Goal: Task Accomplishment & Management: Manage account settings

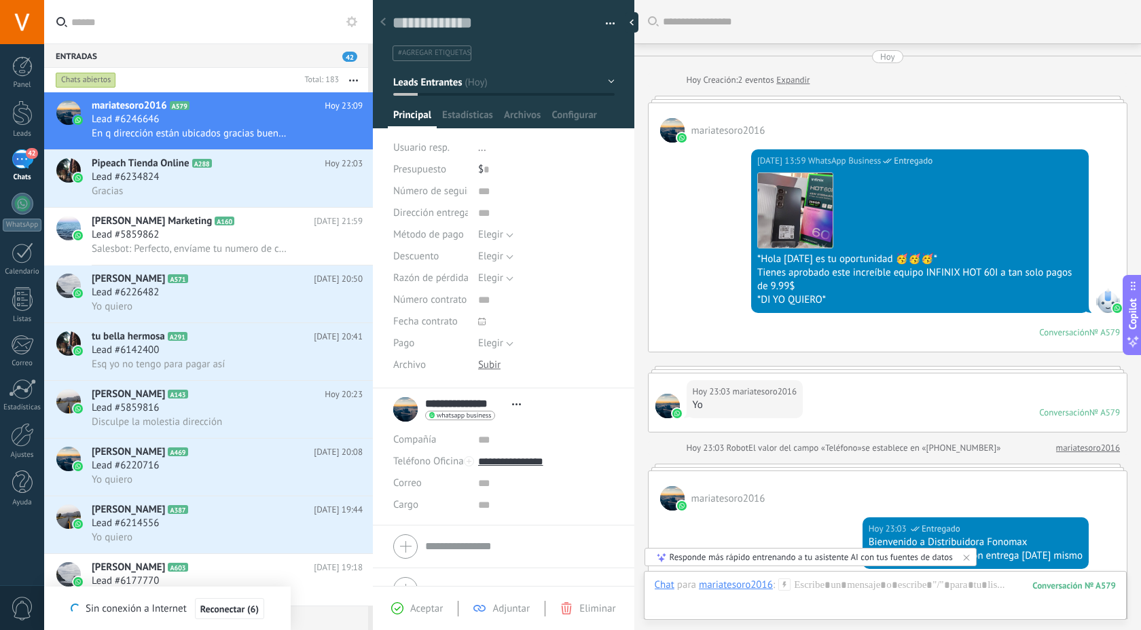
scroll to position [20, 0]
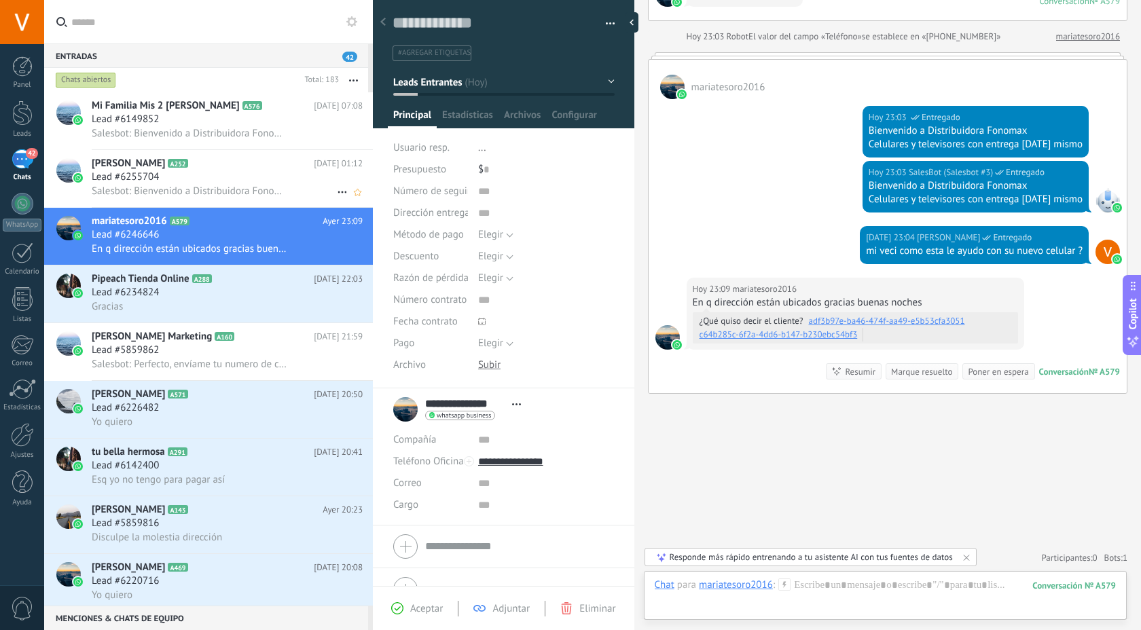
click at [261, 180] on div "Lead #6255704" at bounding box center [227, 177] width 271 height 14
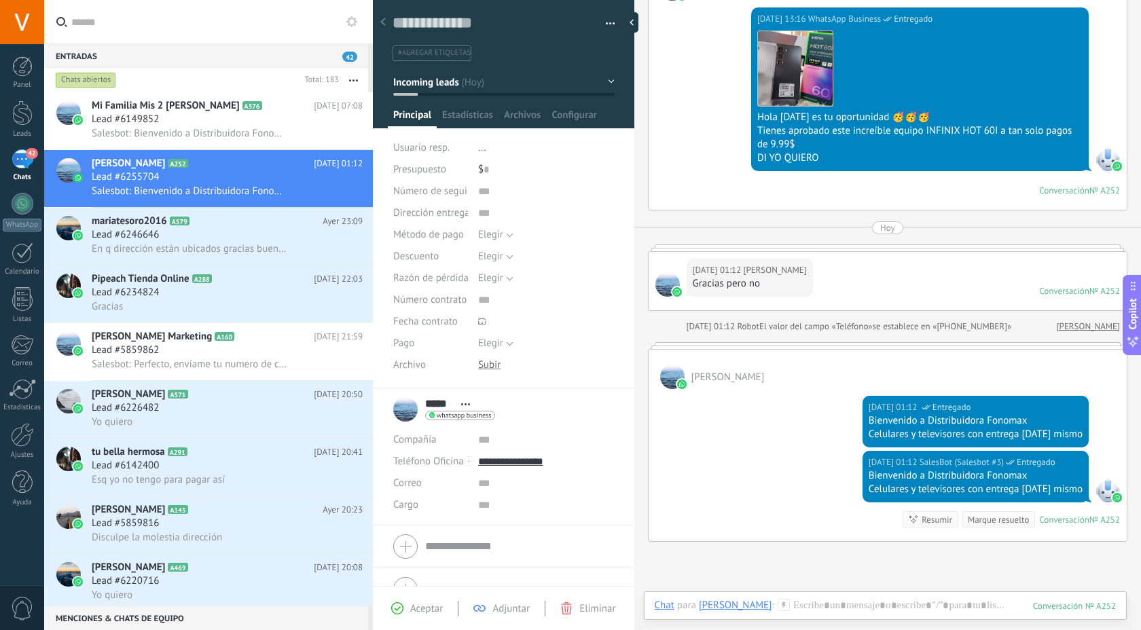
scroll to position [141, 0]
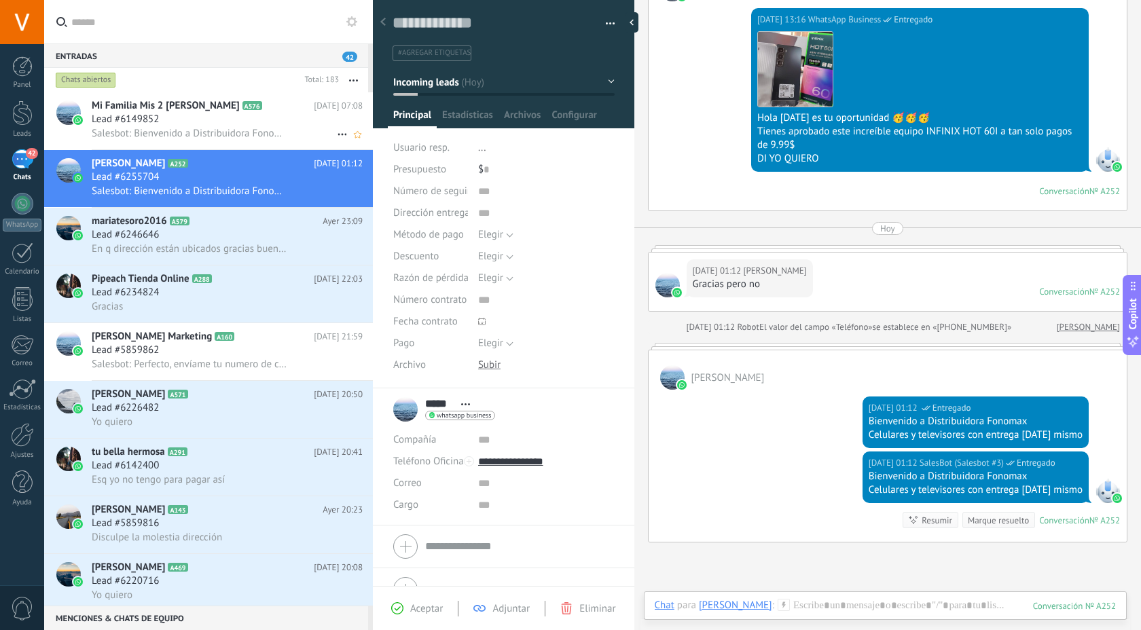
click at [274, 129] on span "Salesbot: Bienvenido a Distribuidora Fonomax Celulares y televisores con entreg…" at bounding box center [190, 133] width 196 height 13
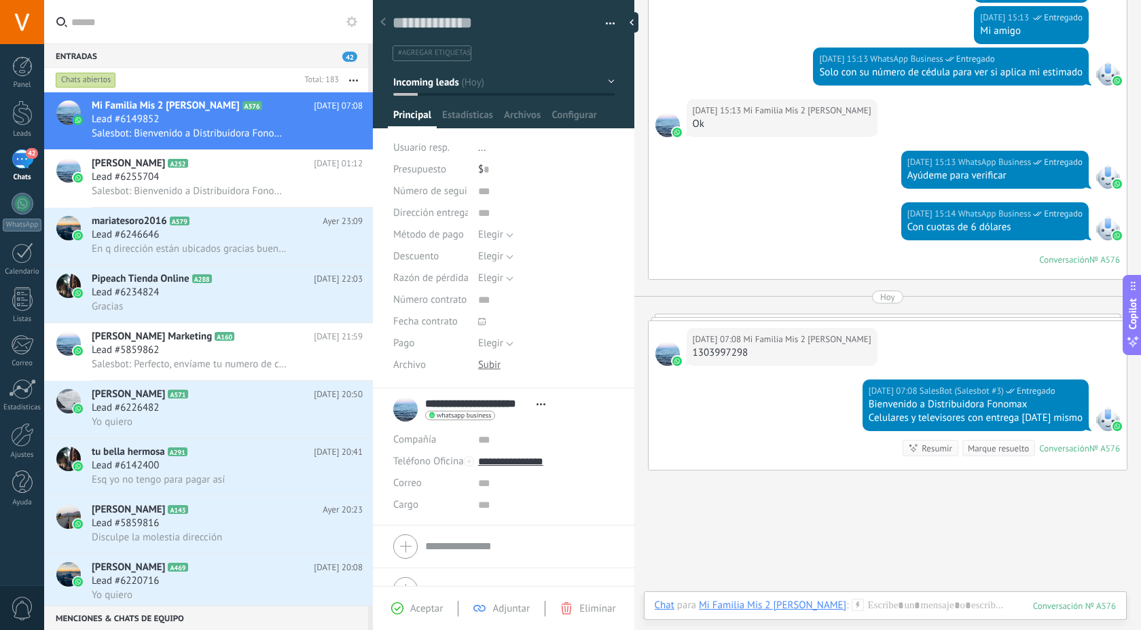
scroll to position [629, 0]
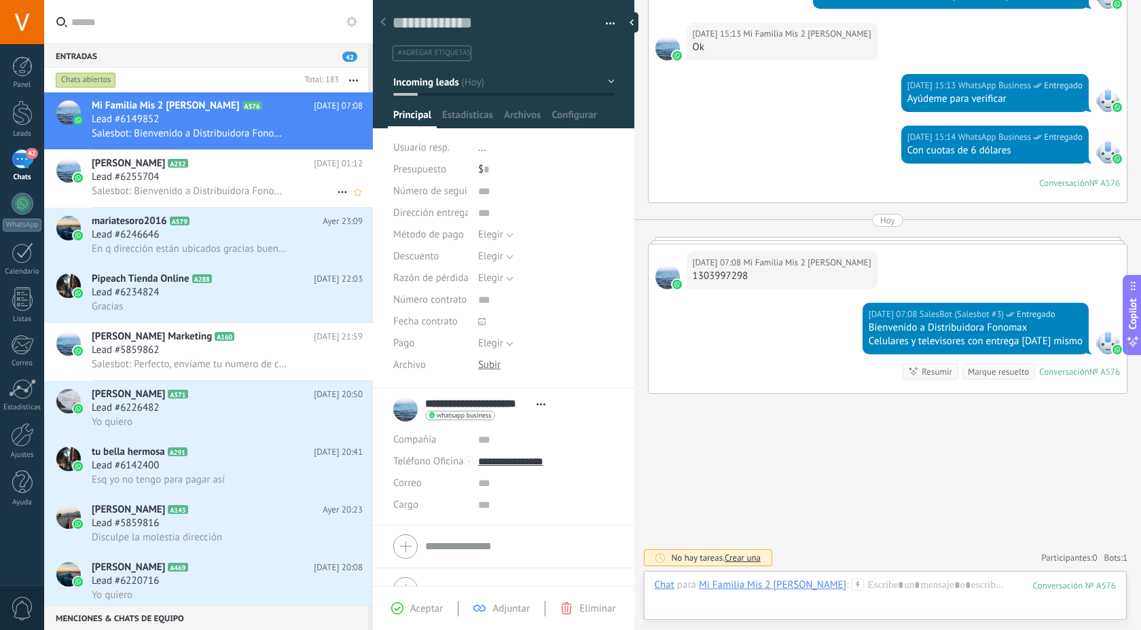
click at [296, 182] on div "Lead #6255704" at bounding box center [227, 177] width 271 height 14
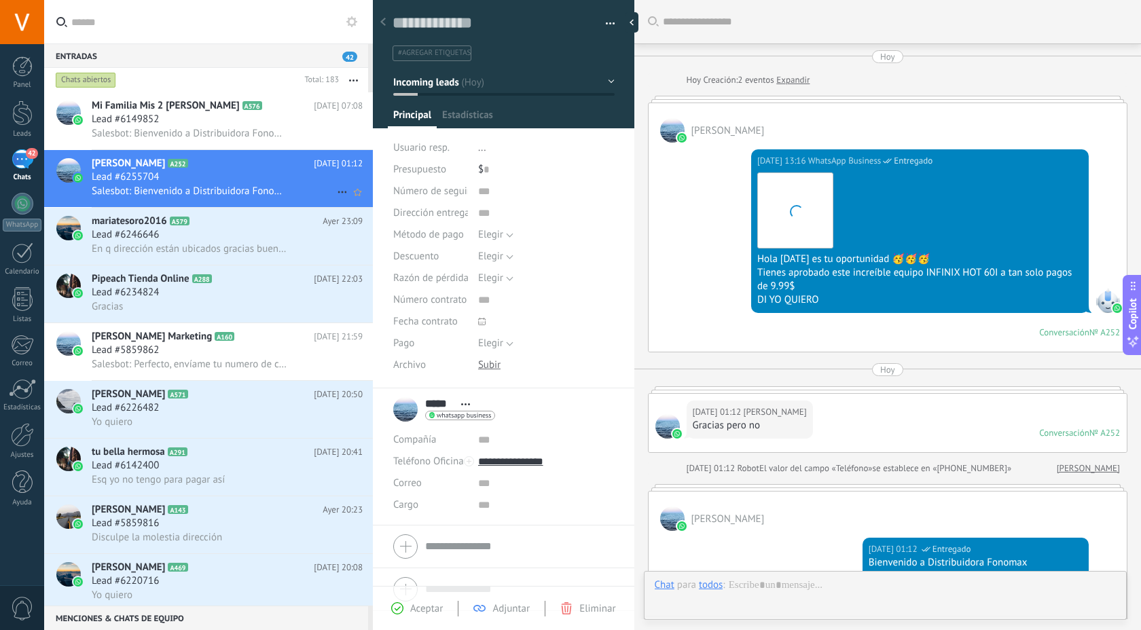
scroll to position [290, 0]
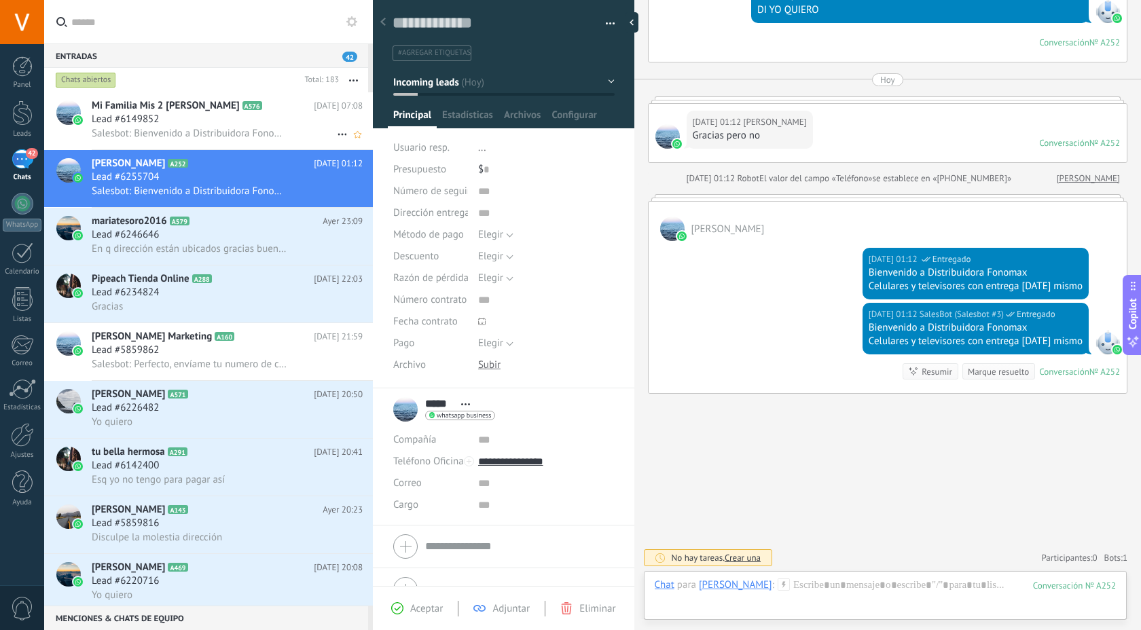
click at [261, 122] on div "Lead #6149852" at bounding box center [227, 120] width 271 height 14
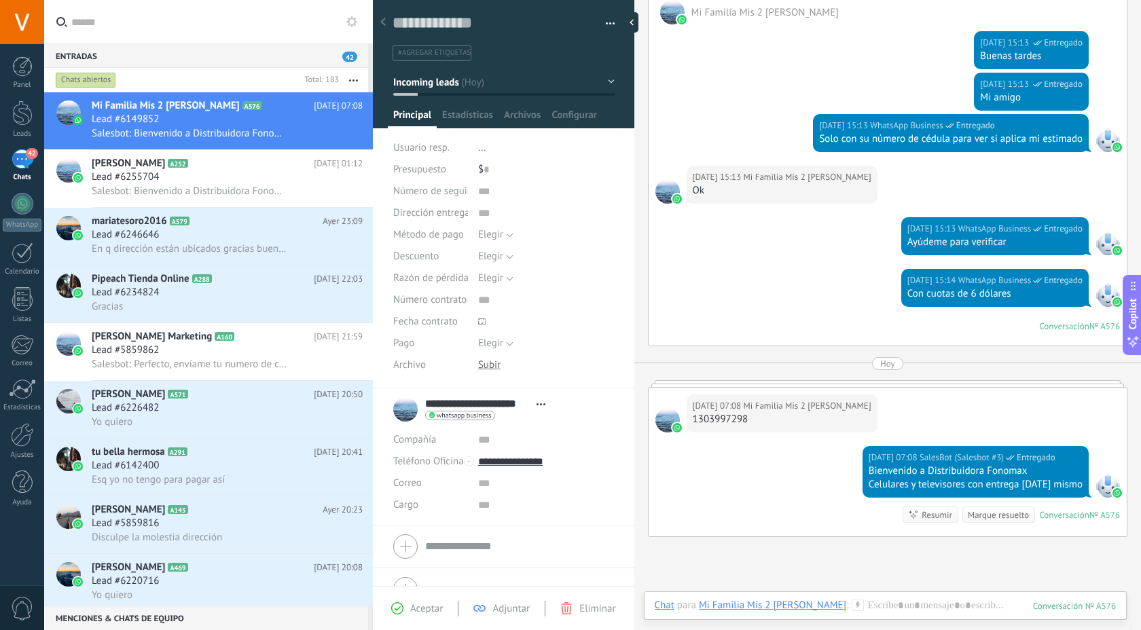
scroll to position [485, 0]
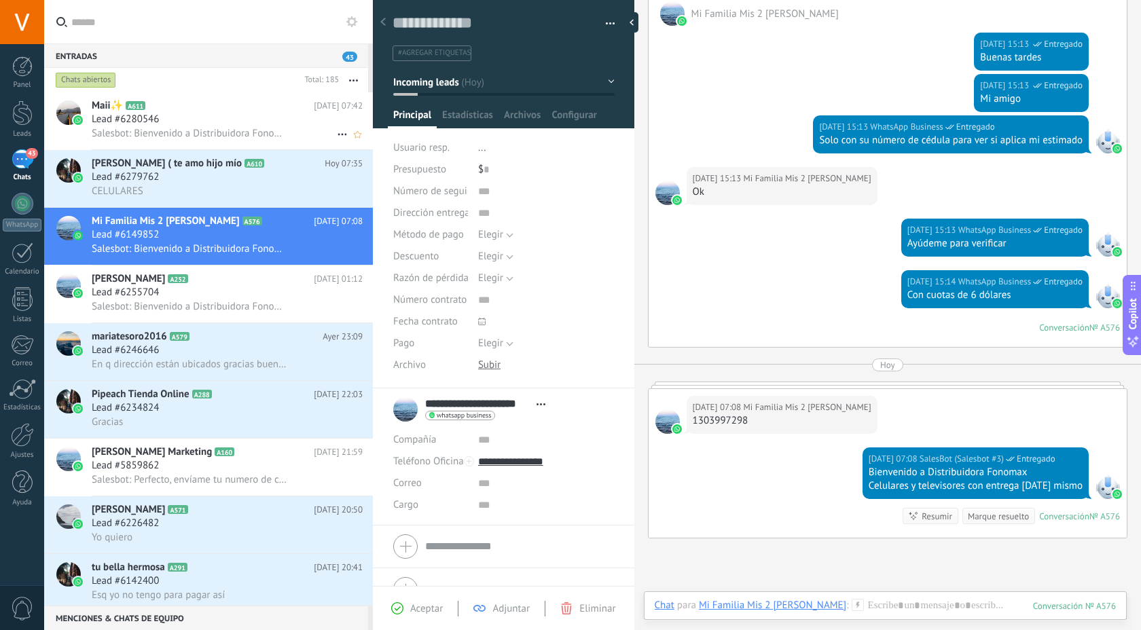
click at [272, 130] on span "Salesbot: Bienvenido a Distribuidora Fonomax Celulares y televisores con entreg…" at bounding box center [190, 133] width 196 height 13
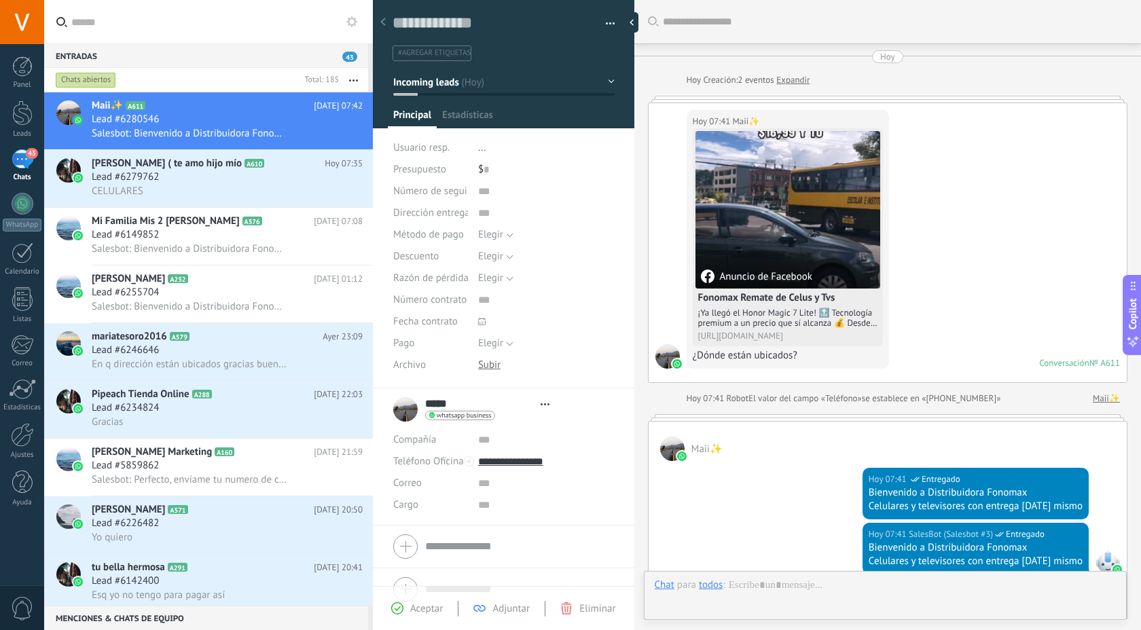
type textarea "**********"
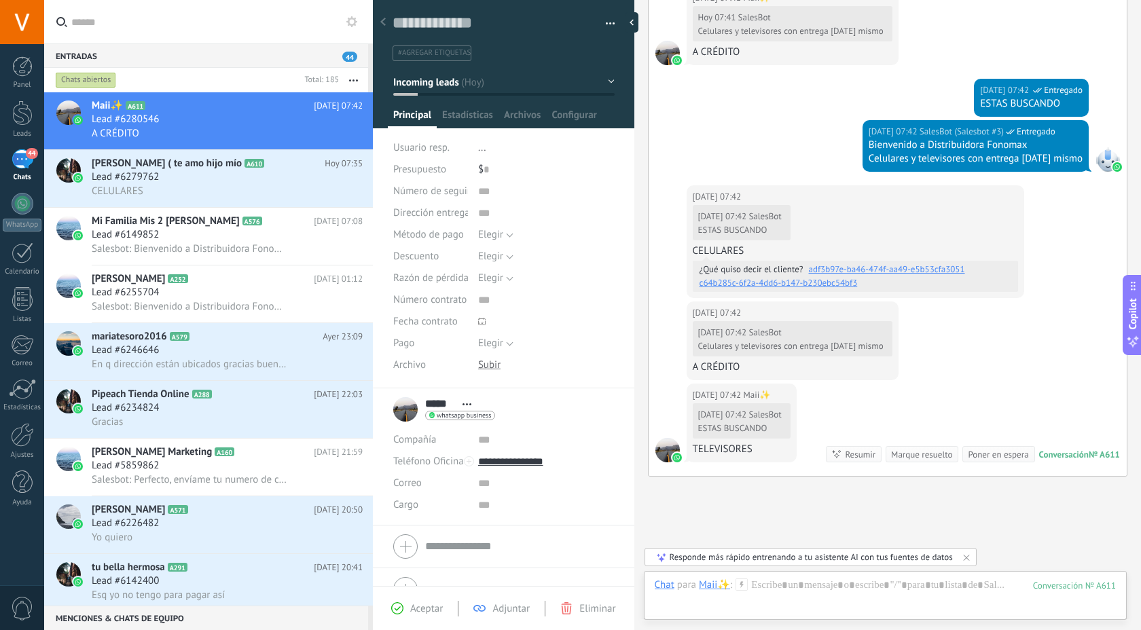
scroll to position [684, 0]
